Goal: Obtain resource: Download file/media

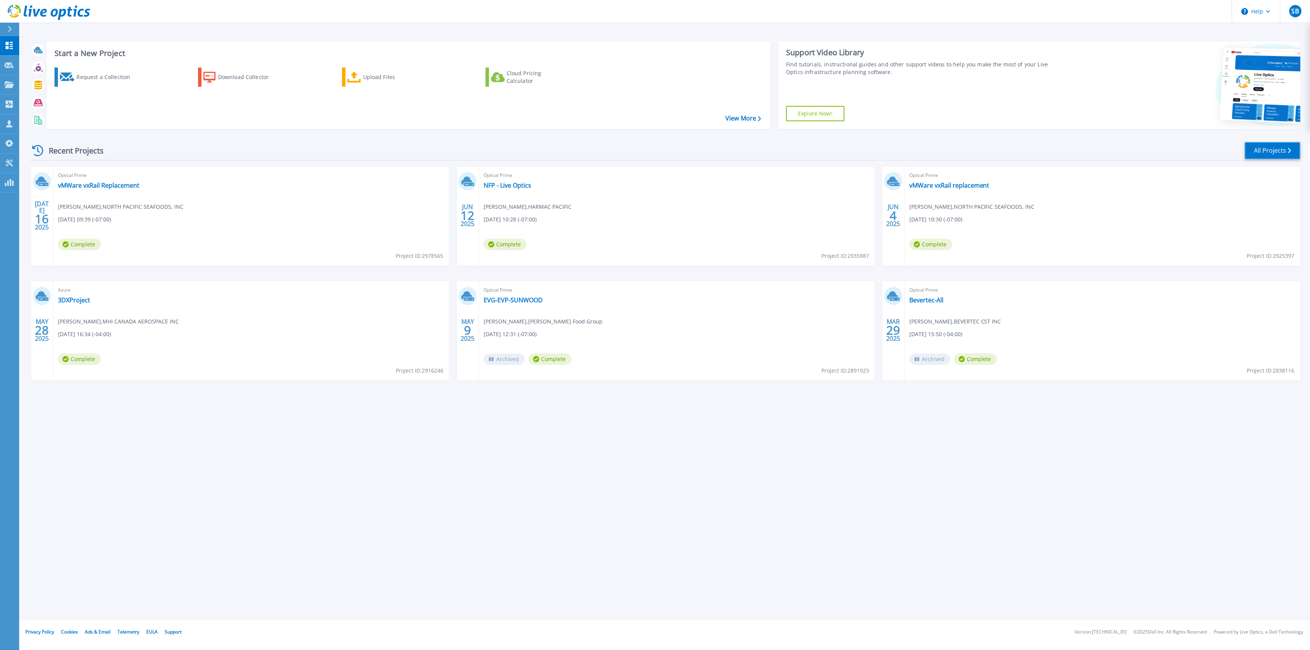
click at [1282, 149] on link "All Projects" at bounding box center [1273, 150] width 56 height 17
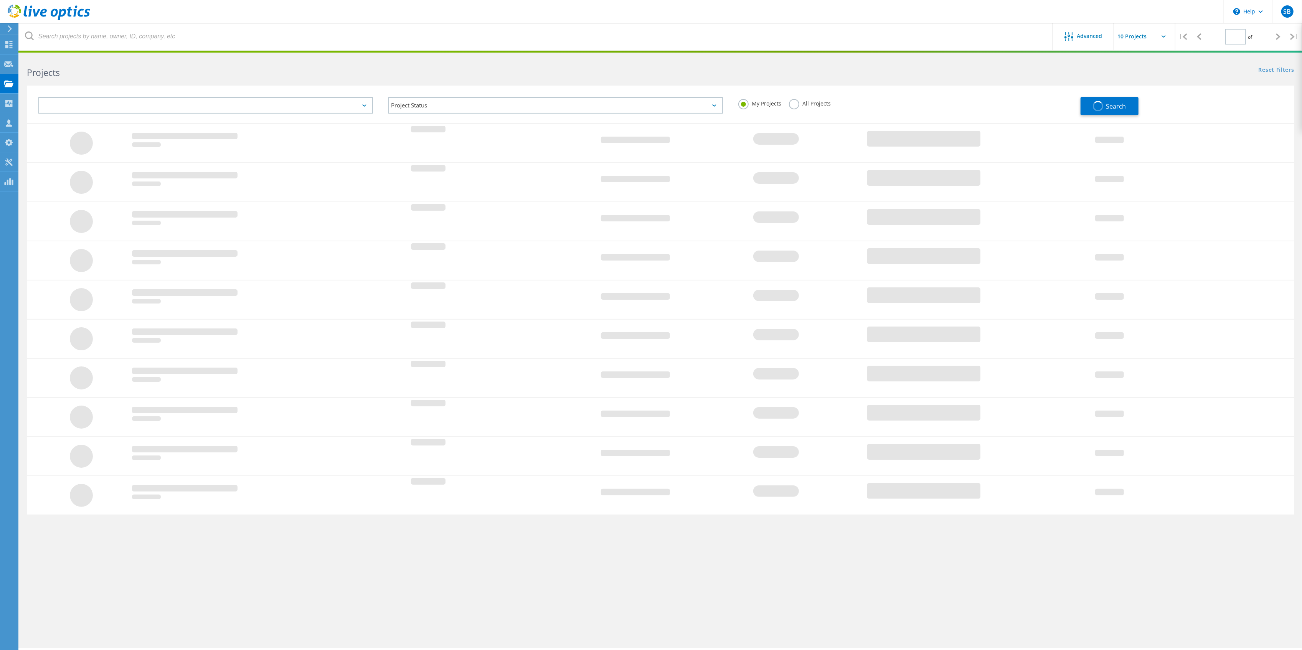
type input "1"
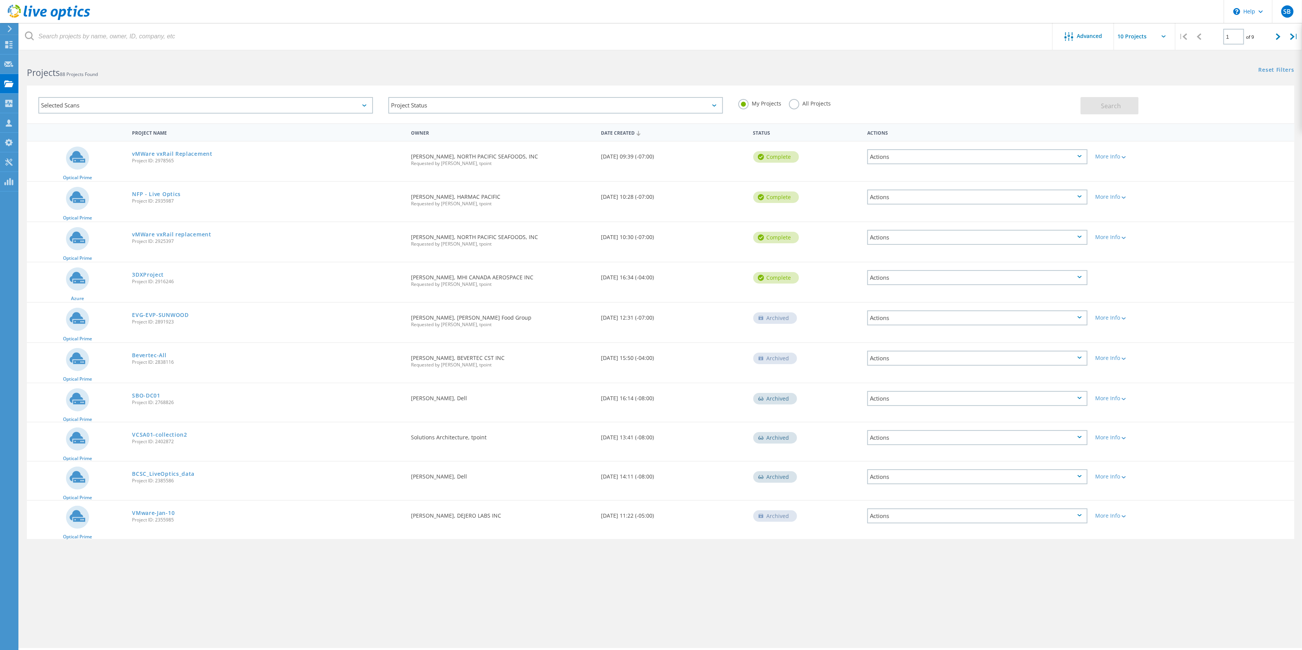
click at [799, 105] on label "All Projects" at bounding box center [810, 102] width 42 height 7
click at [0, 0] on input "All Projects" at bounding box center [0, 0] width 0 height 0
click at [1101, 106] on button "Search" at bounding box center [1110, 105] width 58 height 17
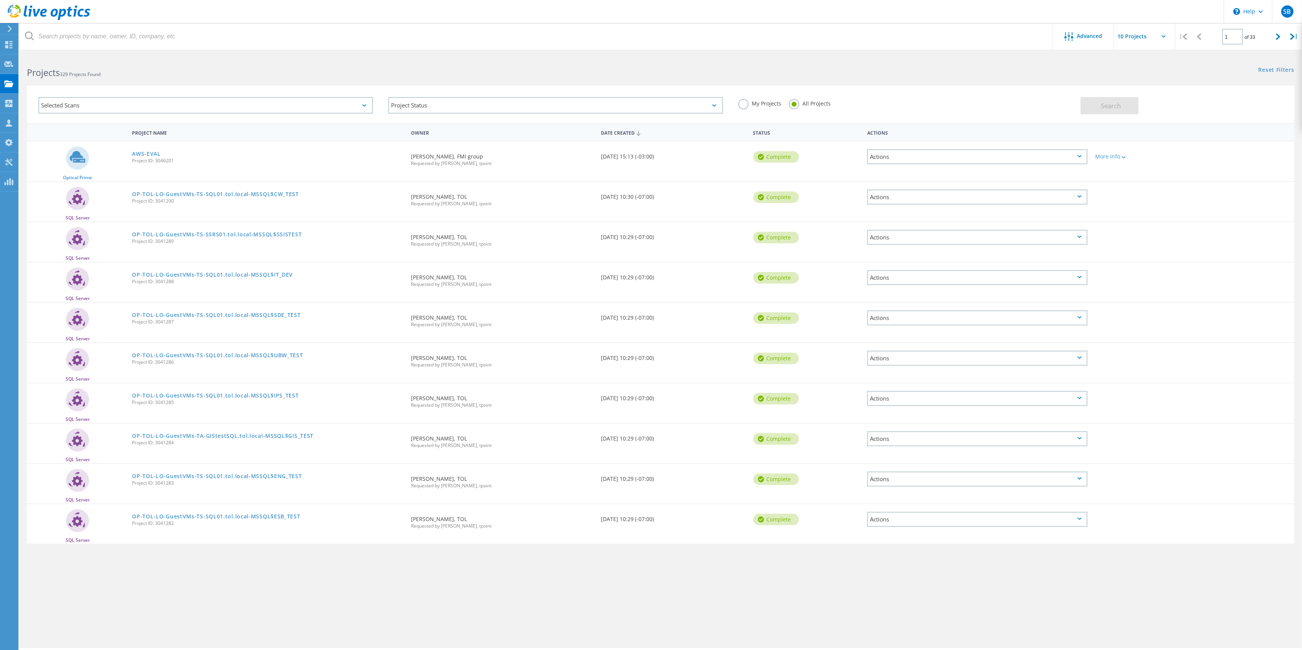
click at [149, 158] on span "Project ID: 3046201" at bounding box center [267, 160] width 271 height 5
click at [150, 151] on link "AWS-EVAL" at bounding box center [146, 153] width 29 height 5
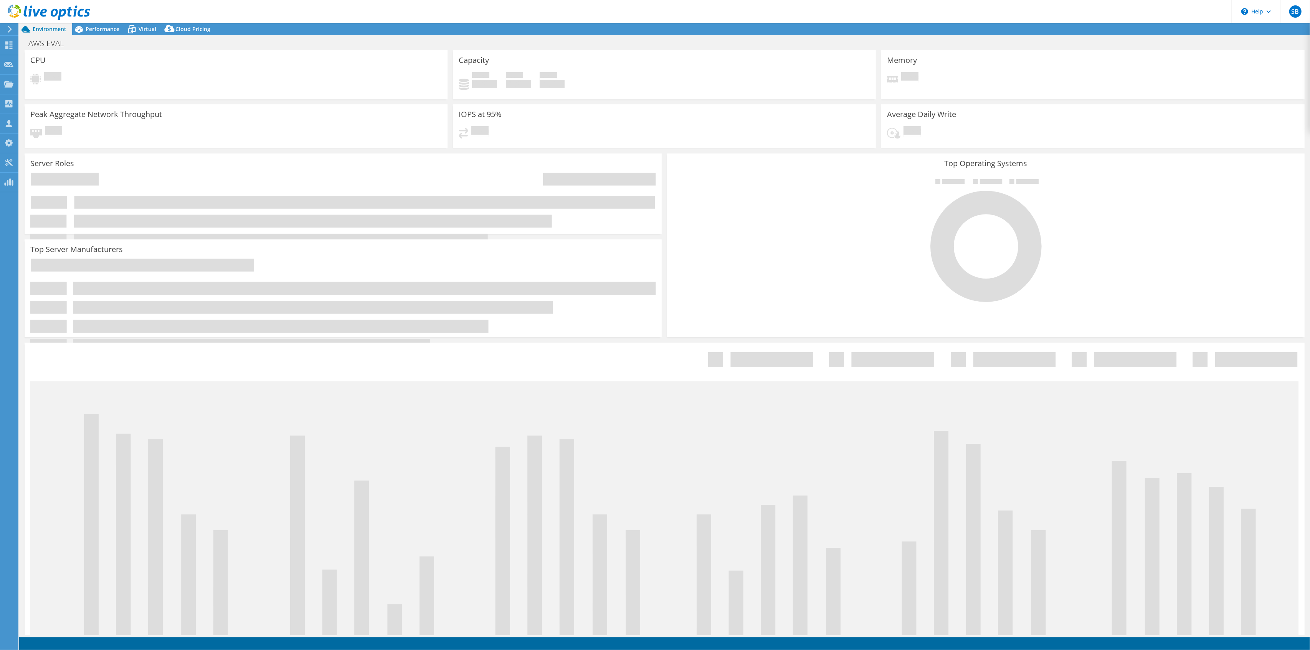
select select "USD"
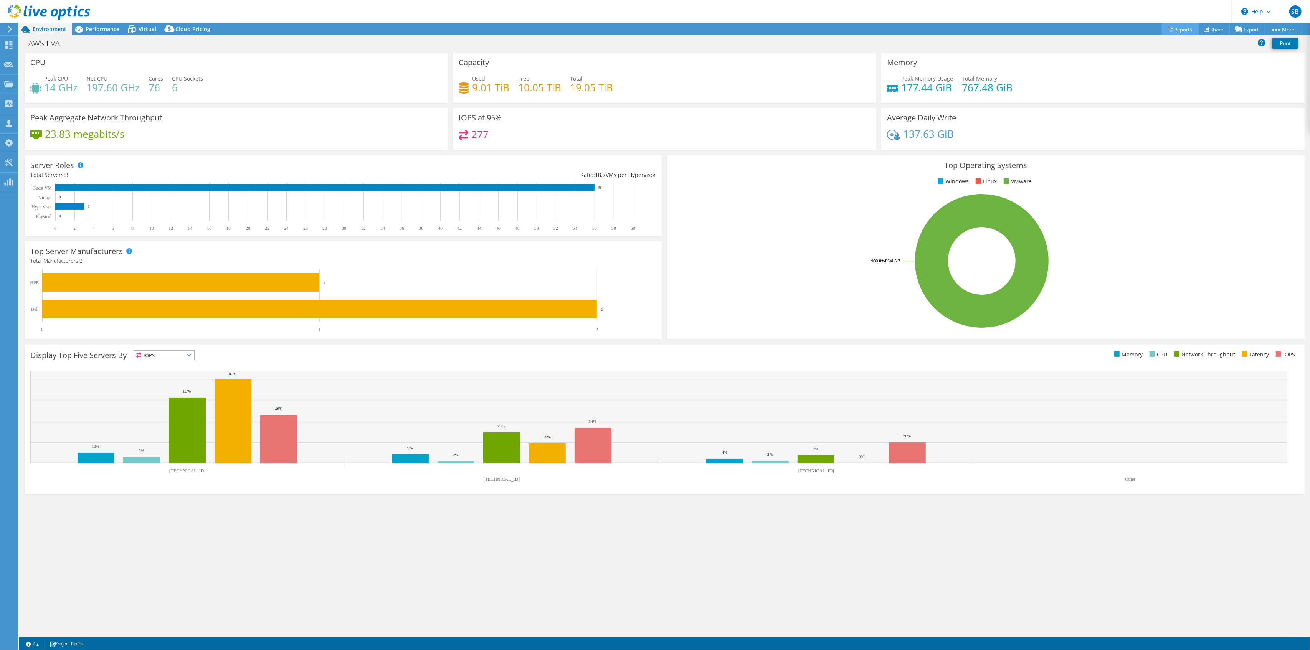
click at [1178, 28] on link "Reports" at bounding box center [1180, 29] width 37 height 12
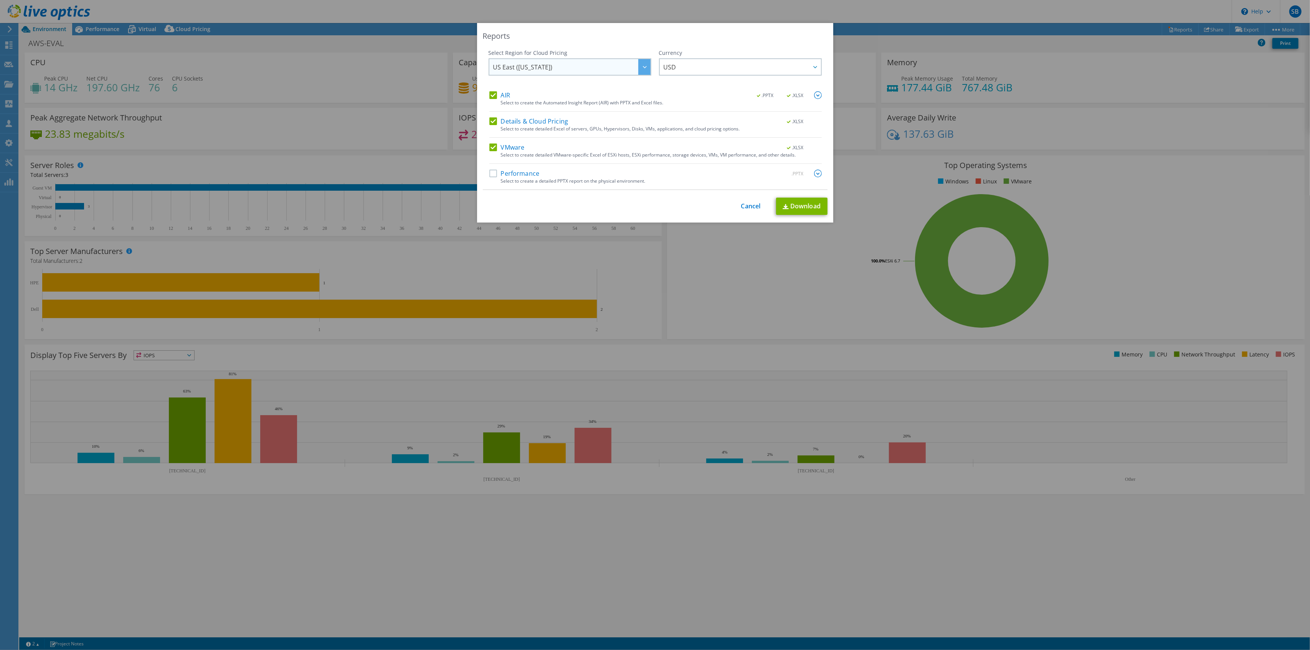
click at [573, 68] on span "US East ([US_STATE])" at bounding box center [571, 67] width 157 height 16
click at [573, 116] on li "[GEOGRAPHIC_DATA]" at bounding box center [569, 112] width 159 height 13
click at [668, 71] on span "USD" at bounding box center [670, 69] width 13 height 12
click at [691, 120] on li "CAD" at bounding box center [740, 123] width 159 height 13
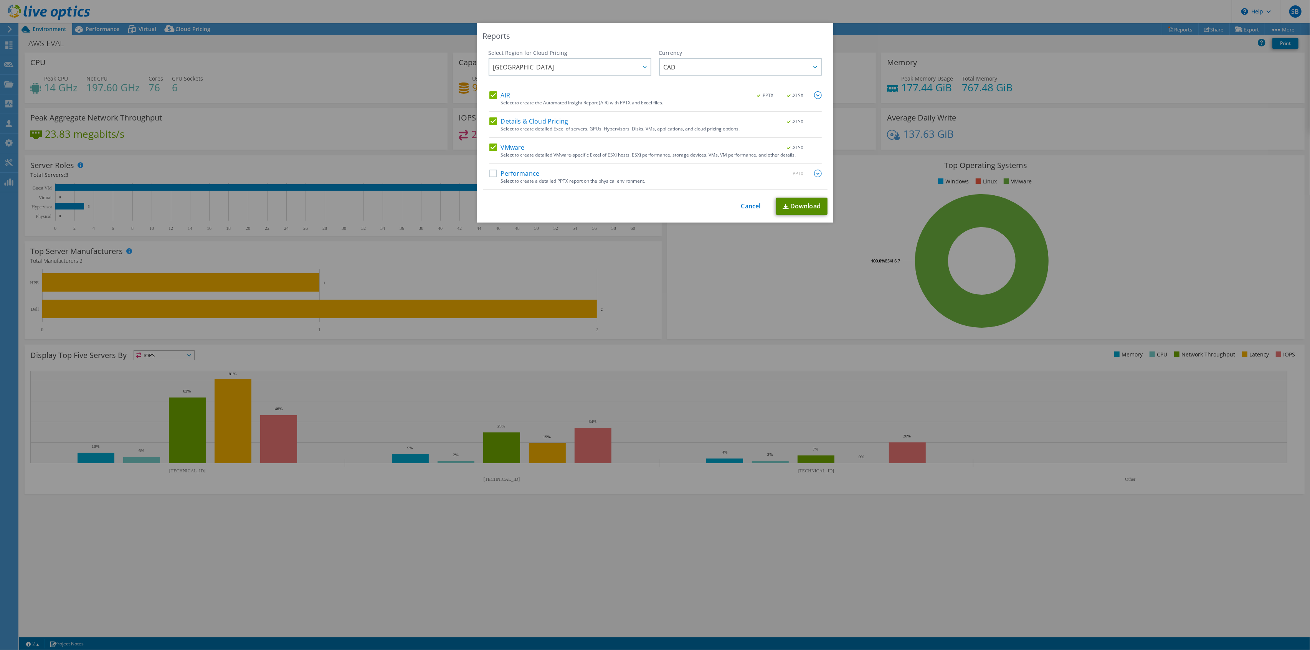
click at [789, 210] on link "Download" at bounding box center [801, 206] width 51 height 17
click at [746, 210] on link "Cancel" at bounding box center [751, 206] width 20 height 7
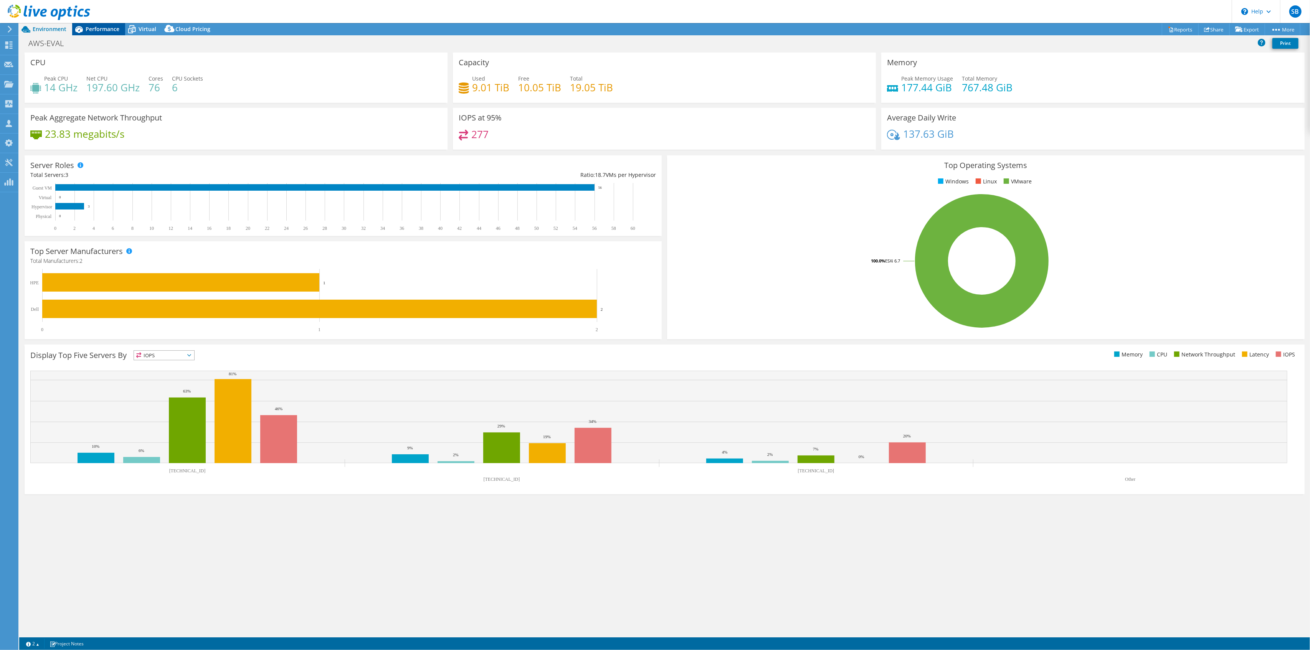
click at [99, 28] on span "Performance" at bounding box center [103, 28] width 34 height 7
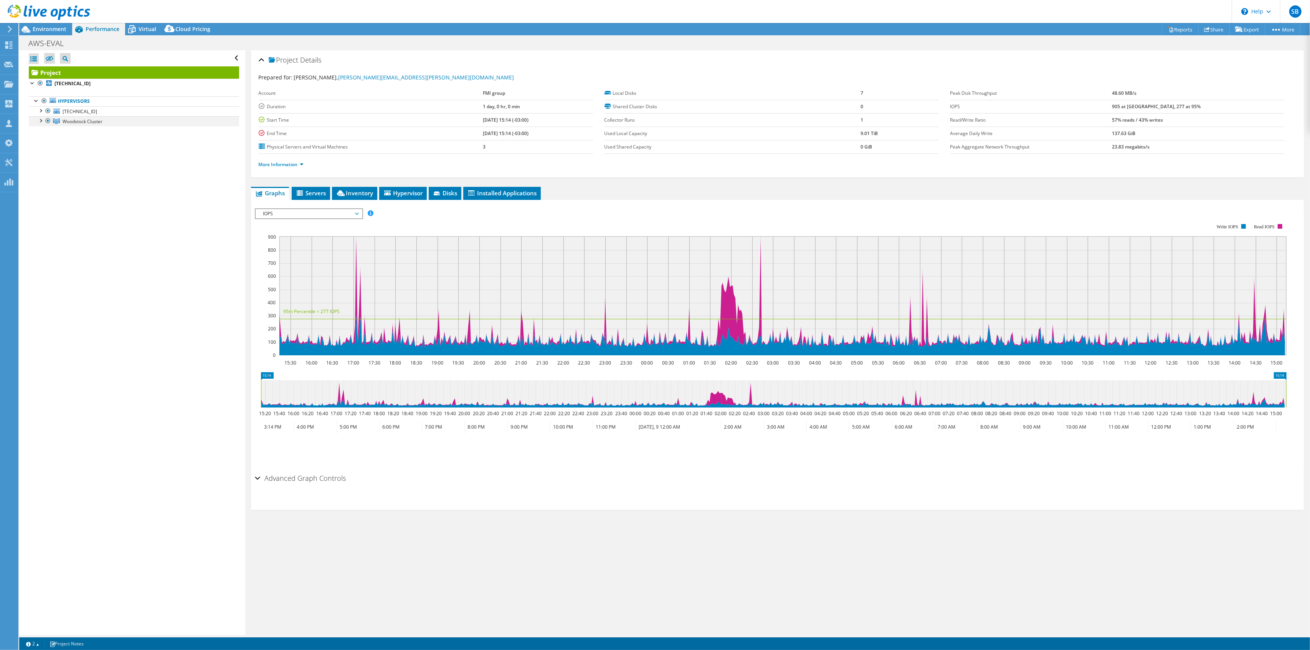
click at [40, 122] on div at bounding box center [40, 120] width 8 height 8
click at [40, 109] on div at bounding box center [40, 110] width 8 height 8
click at [87, 115] on span "[TECHNICAL_ID]" at bounding box center [80, 111] width 35 height 7
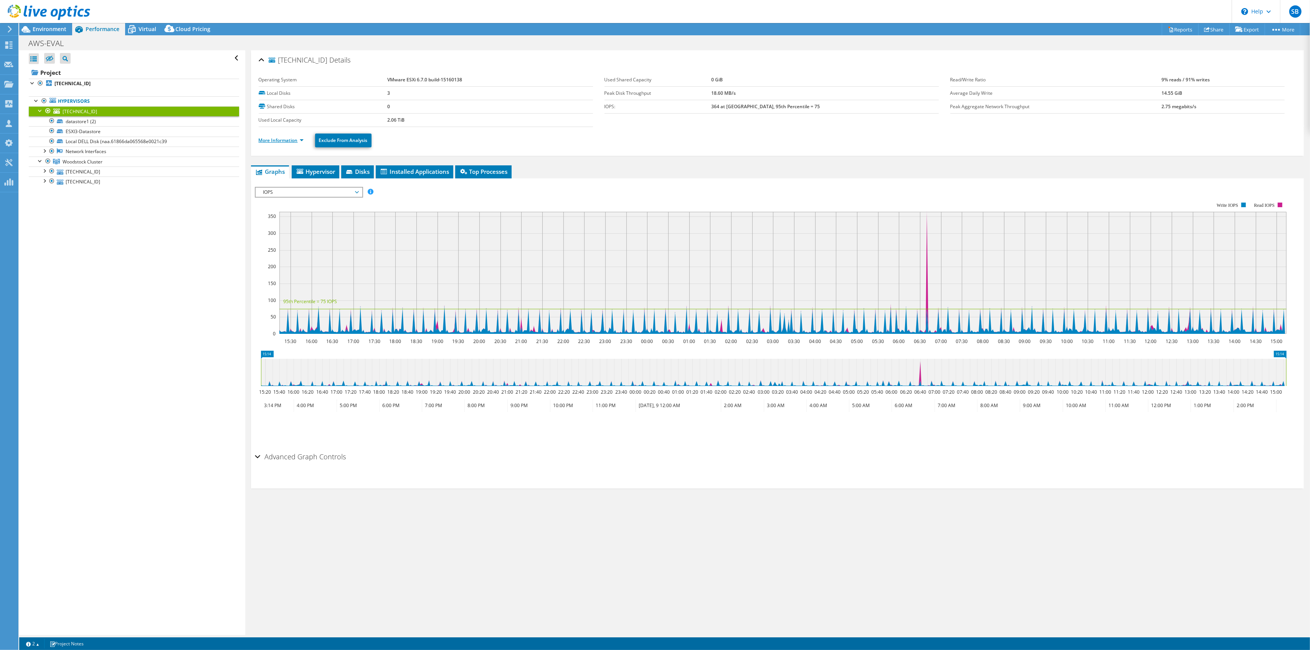
click at [280, 141] on link "More Information" at bounding box center [281, 140] width 45 height 7
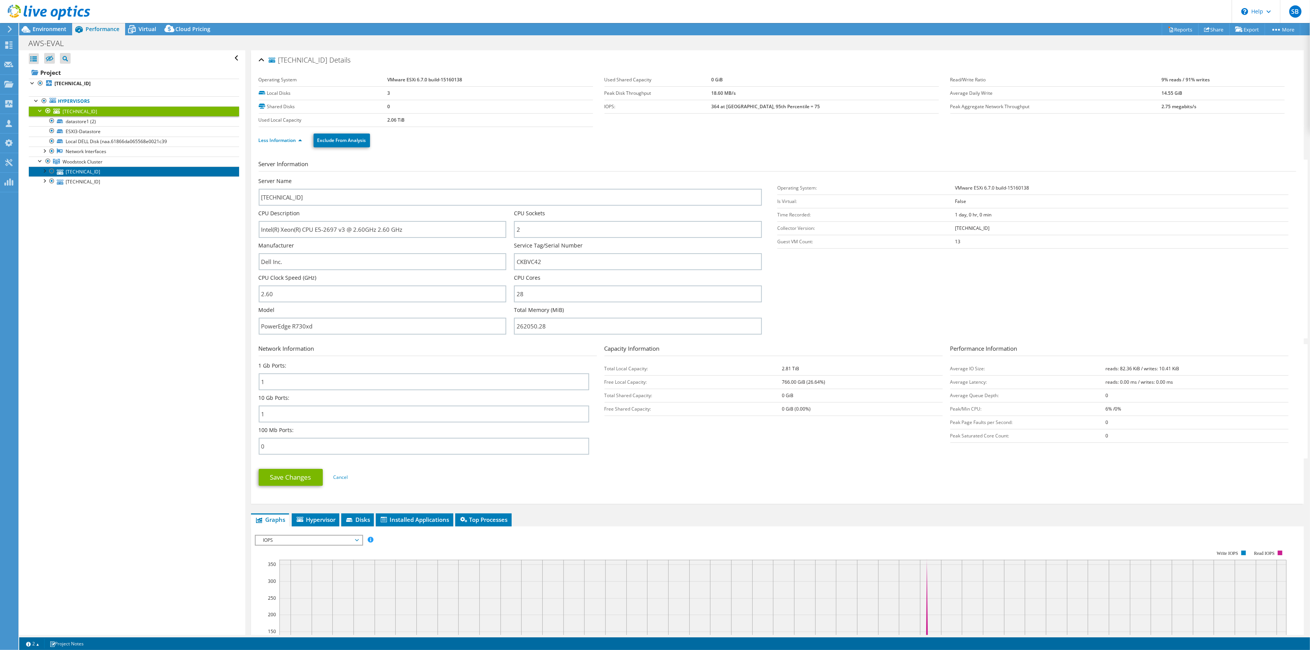
click at [91, 175] on link "[TECHNICAL_ID]" at bounding box center [134, 172] width 210 height 10
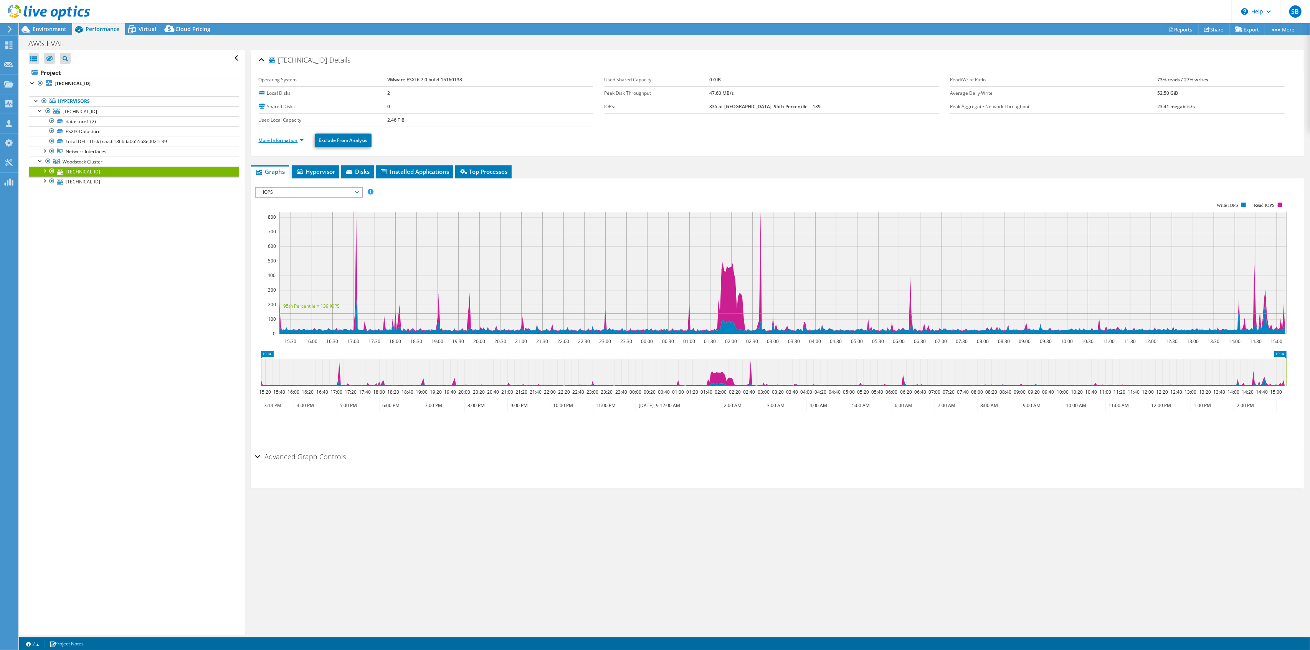
click at [284, 142] on link "More Information" at bounding box center [281, 140] width 45 height 7
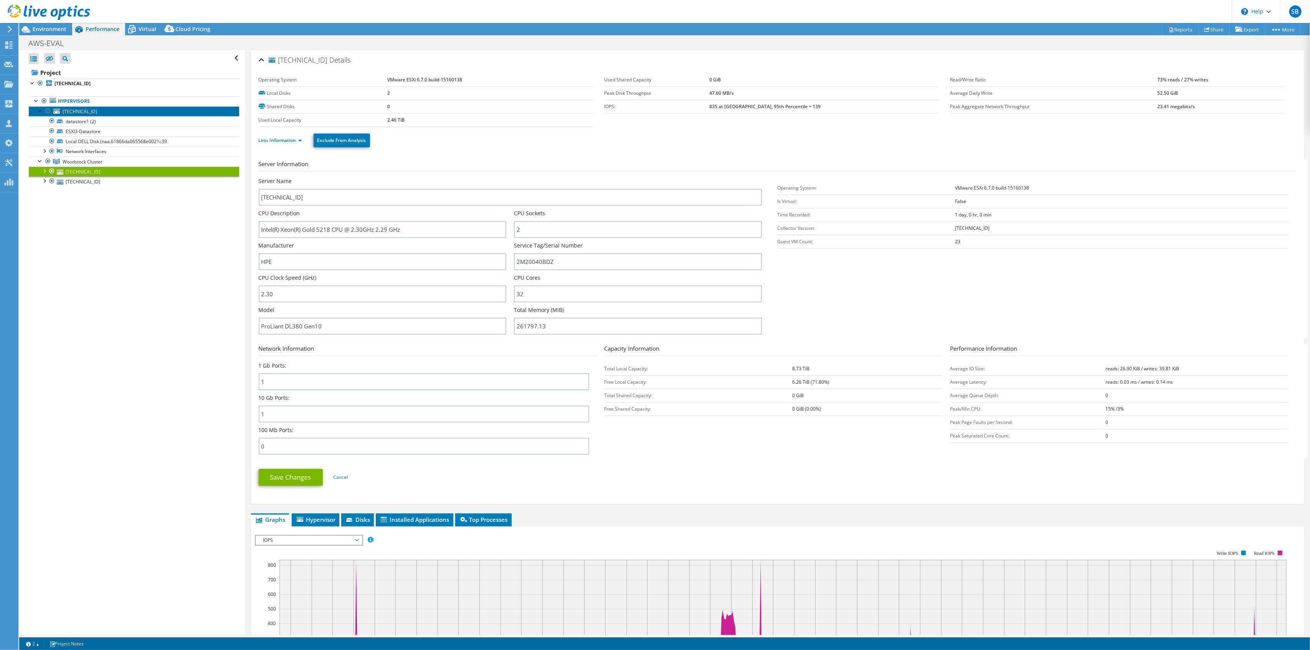
click at [85, 109] on span "[TECHNICAL_ID]" at bounding box center [80, 111] width 35 height 7
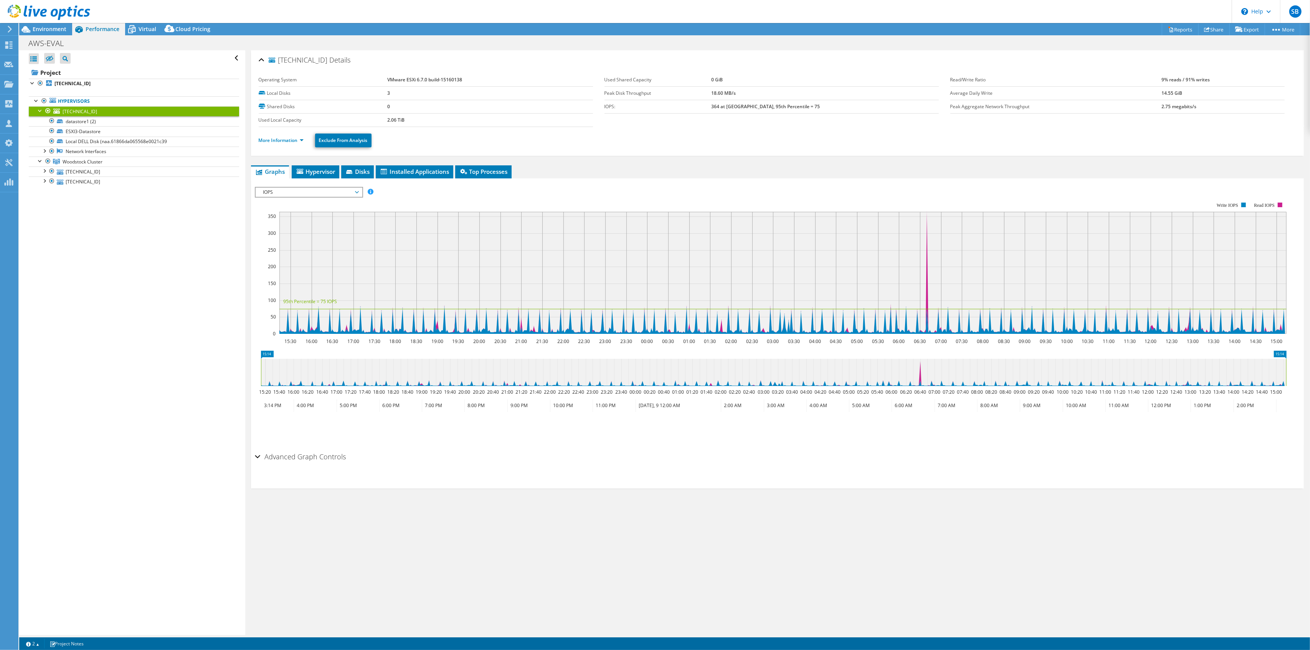
click at [279, 137] on li "More Information" at bounding box center [284, 140] width 50 height 8
click at [281, 140] on link "More Information" at bounding box center [281, 140] width 45 height 7
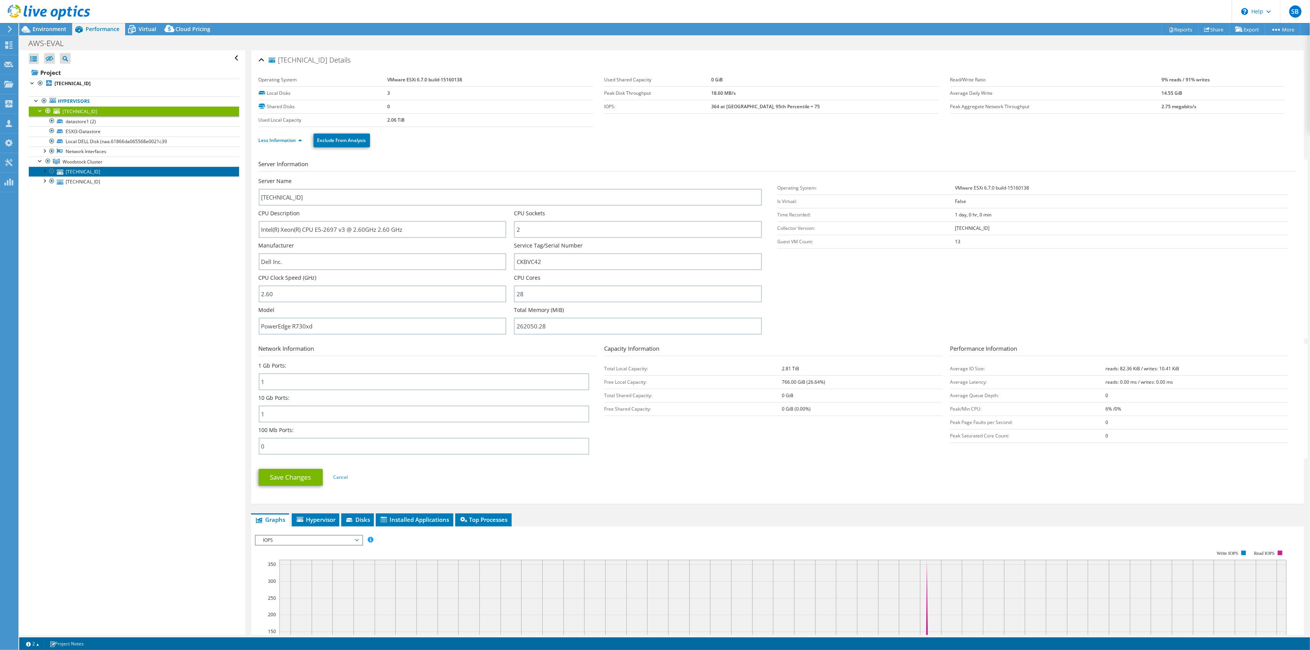
click at [84, 173] on link "[TECHNICAL_ID]" at bounding box center [134, 172] width 210 height 10
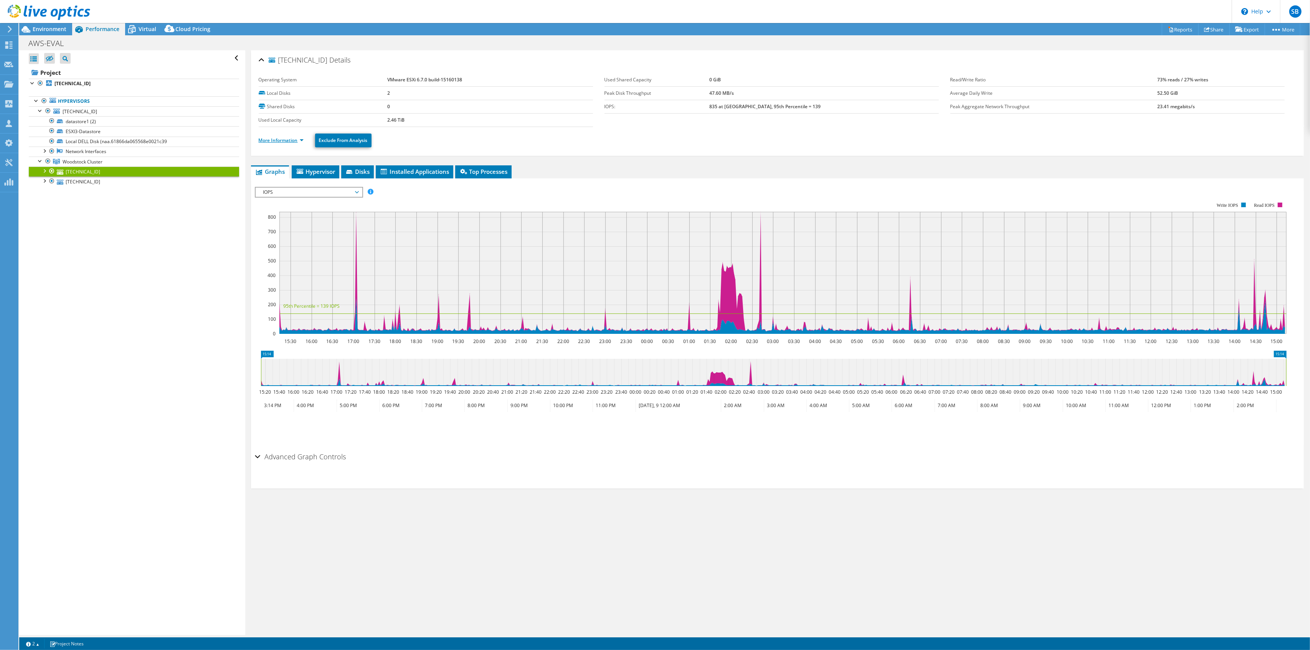
click at [289, 142] on link "More Information" at bounding box center [281, 140] width 45 height 7
